Goal: Information Seeking & Learning: Compare options

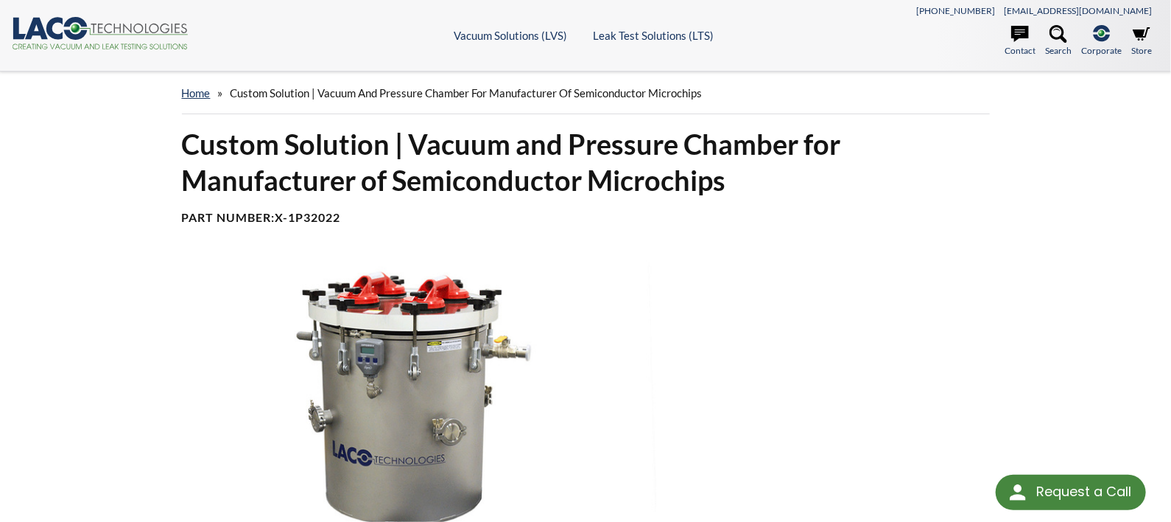
select select "Language Translate Widget"
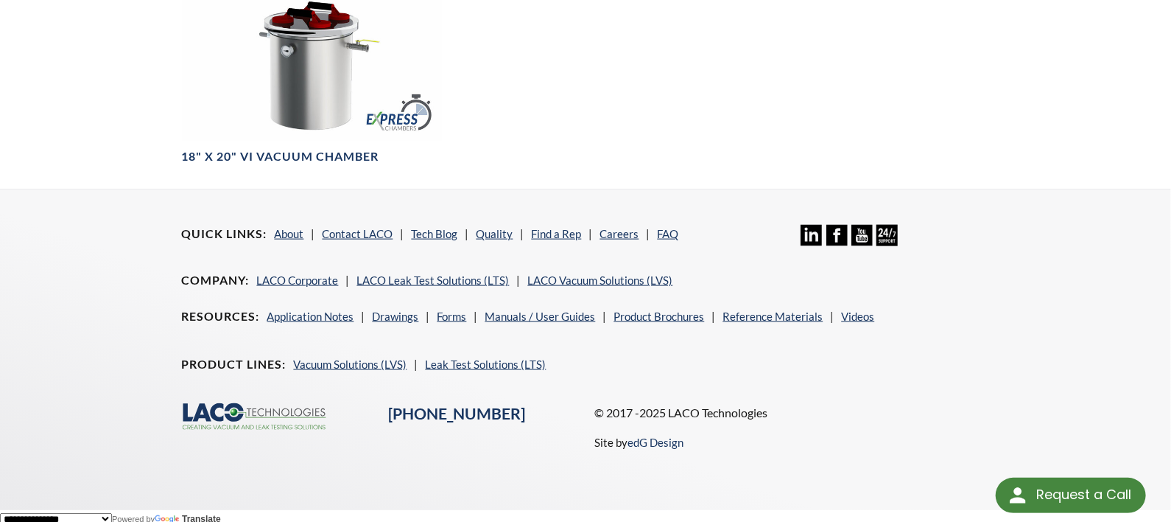
scroll to position [368, 0]
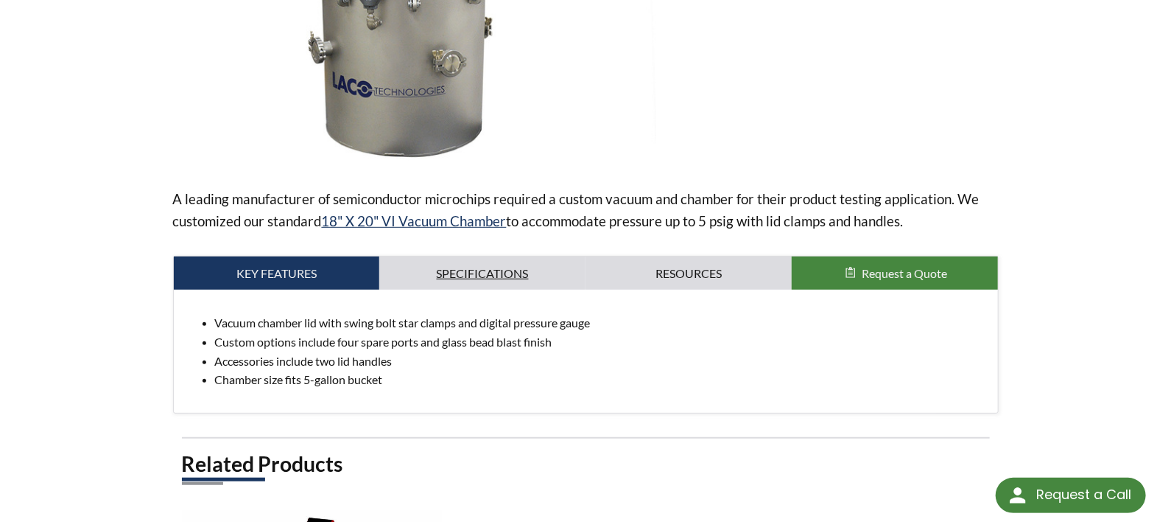
click at [484, 267] on link "Specifications" at bounding box center [482, 273] width 206 height 34
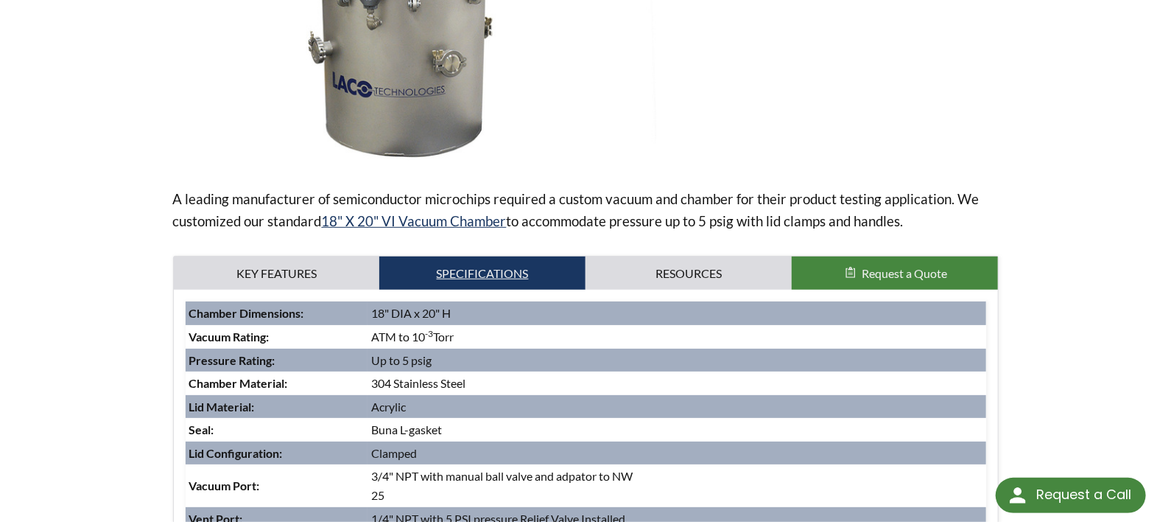
scroll to position [516, 0]
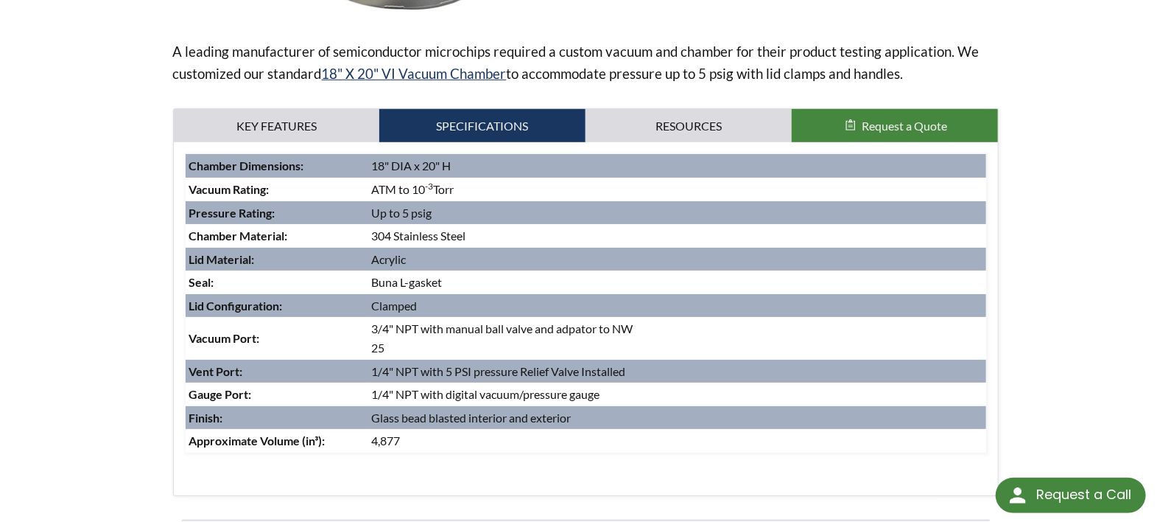
click at [448, 197] on td "ATM to 10 -3 Torr" at bounding box center [677, 190] width 618 height 24
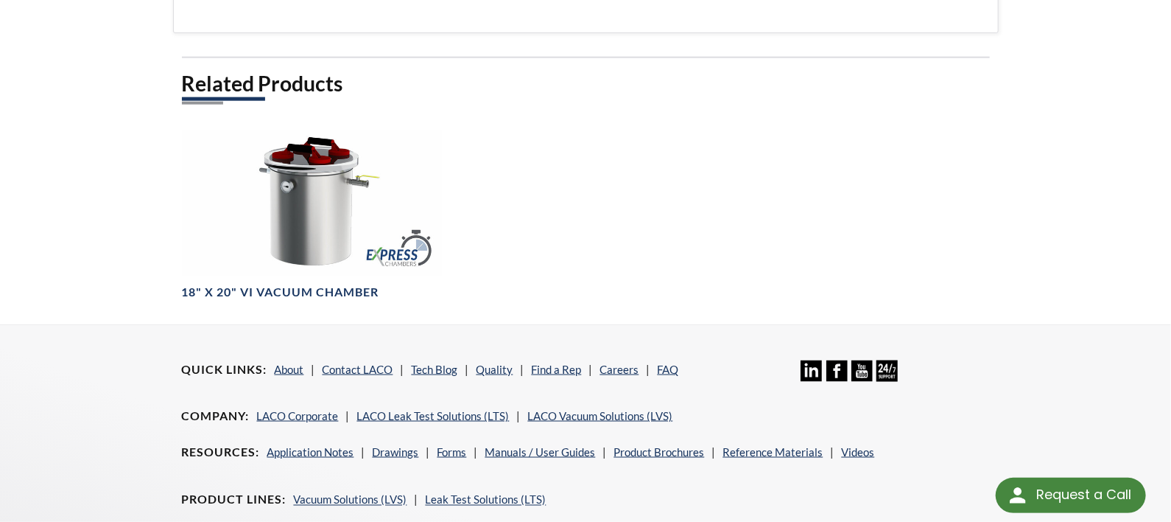
scroll to position [1031, 0]
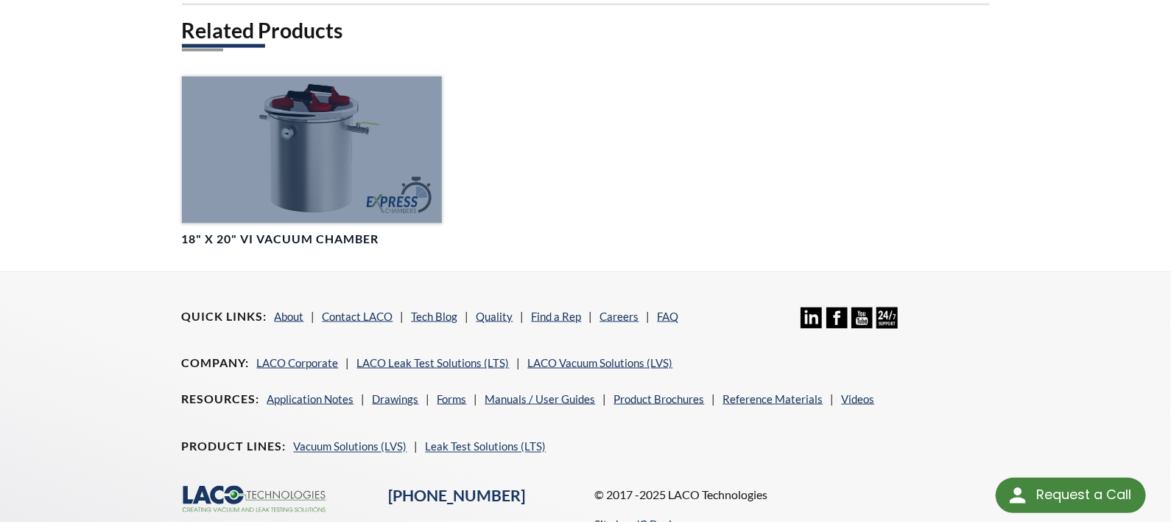
click at [272, 147] on div at bounding box center [312, 150] width 261 height 146
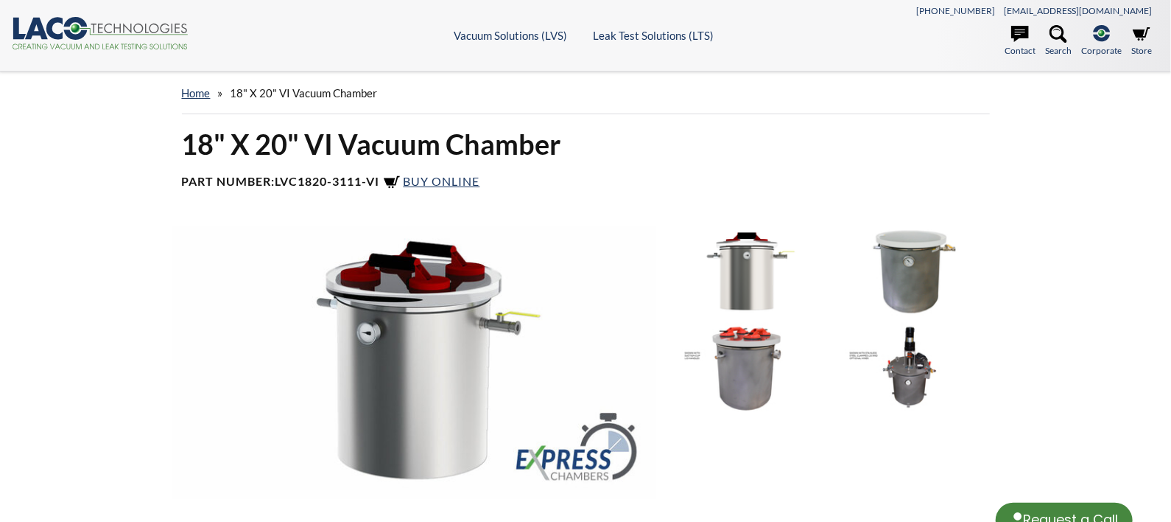
select select "Language Translate Widget"
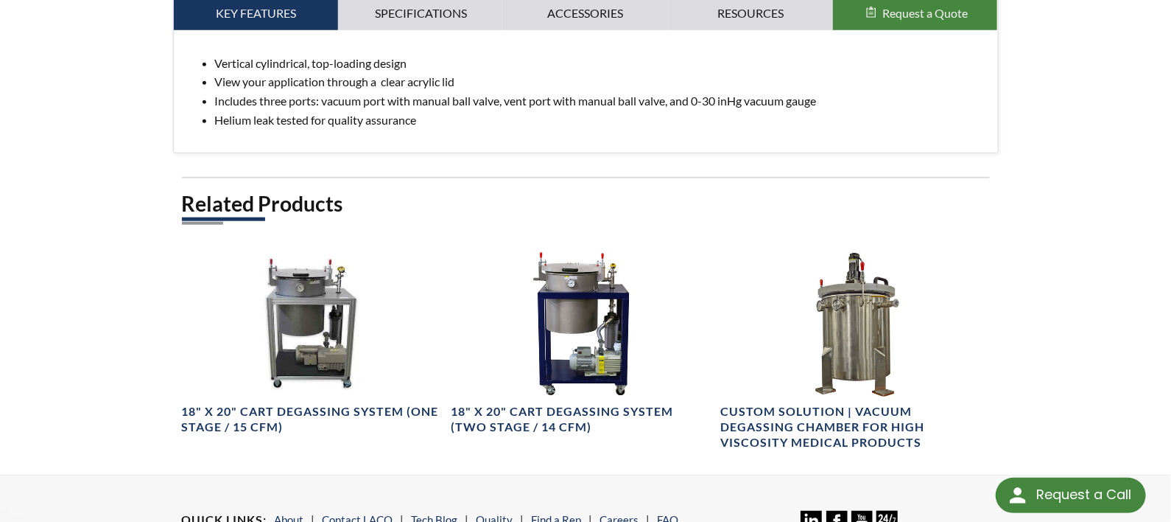
scroll to position [442, 0]
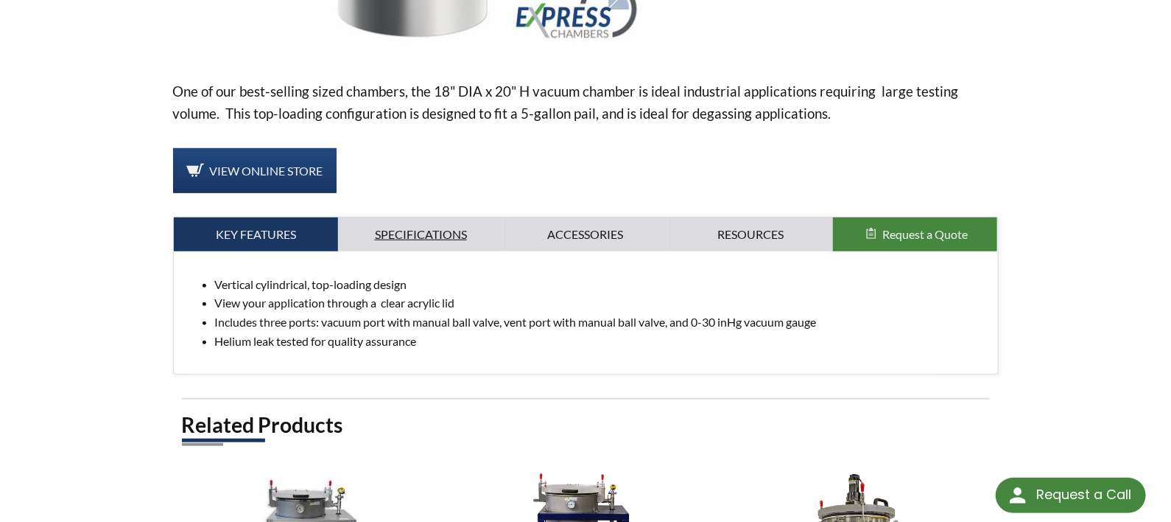
click at [435, 229] on link "Specifications" at bounding box center [420, 234] width 165 height 34
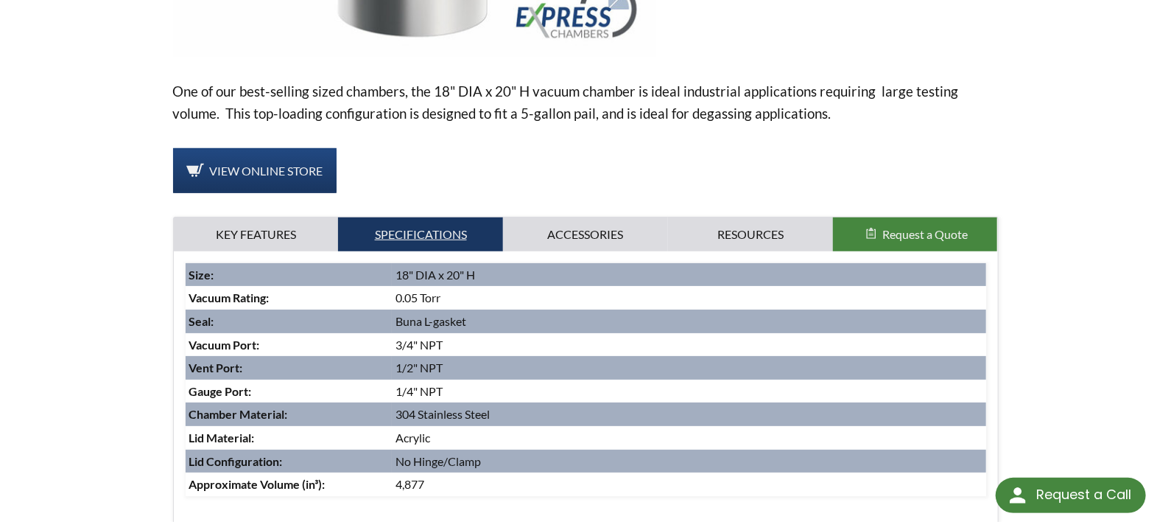
scroll to position [516, 0]
